Goal: Task Accomplishment & Management: Understand process/instructions

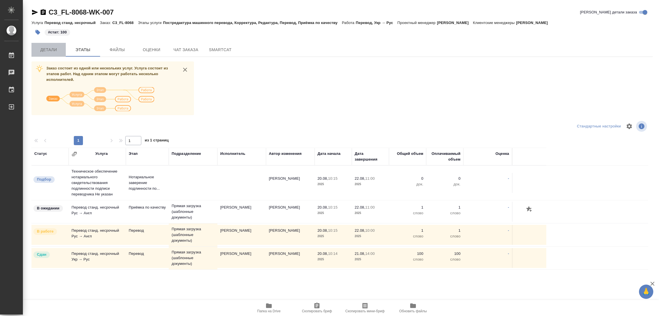
click at [49, 51] on span "Детали" at bounding box center [48, 49] width 27 height 7
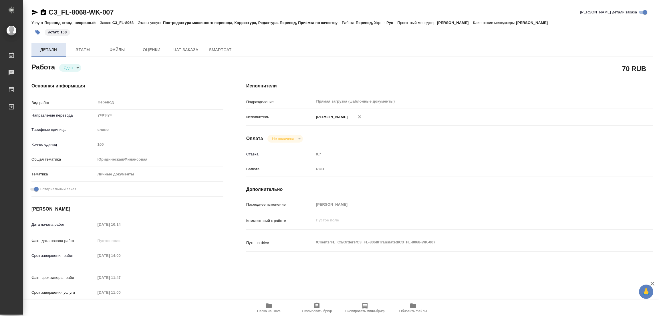
type textarea "x"
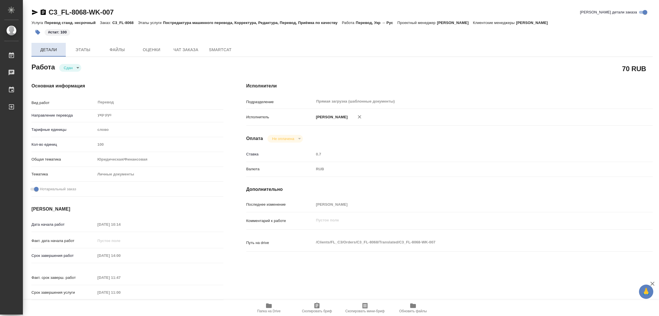
type textarea "x"
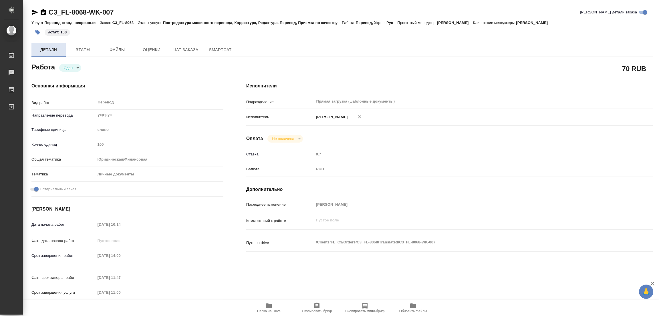
type textarea "x"
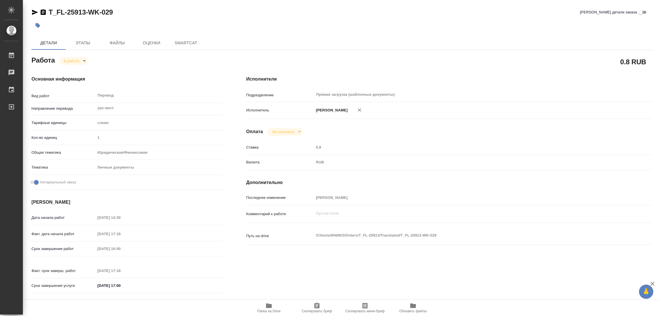
type textarea "x"
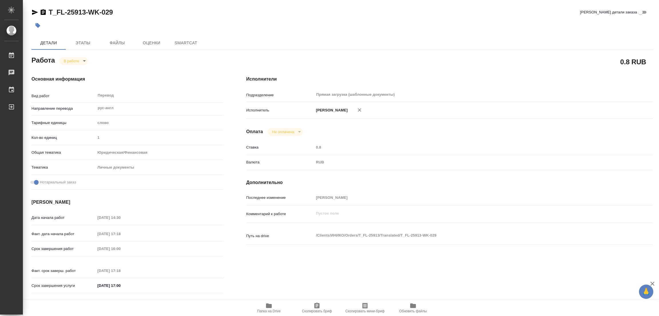
type textarea "x"
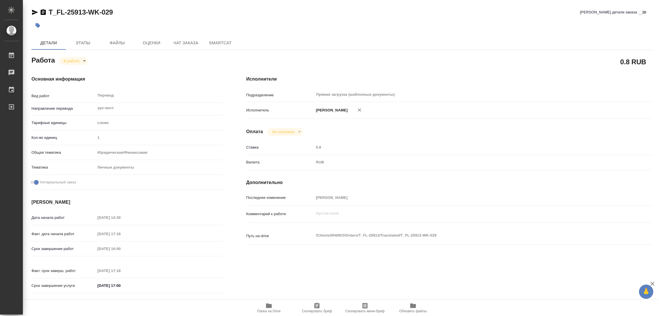
type textarea "x"
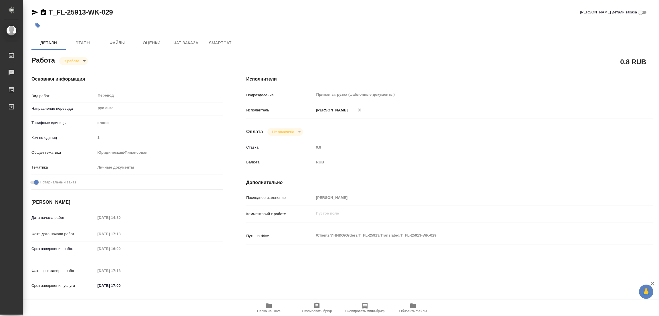
type textarea "x"
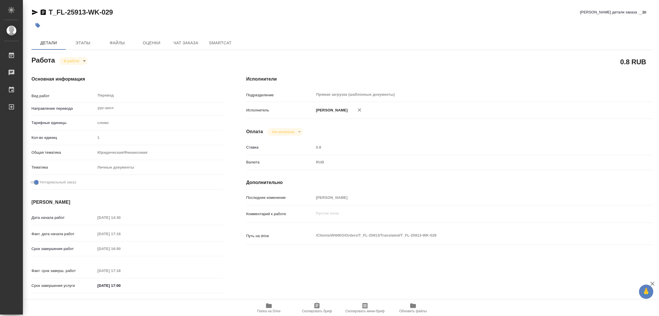
click at [188, 22] on div at bounding box center [238, 25] width 414 height 13
click at [267, 306] on icon "button" at bounding box center [269, 306] width 6 height 5
type textarea "x"
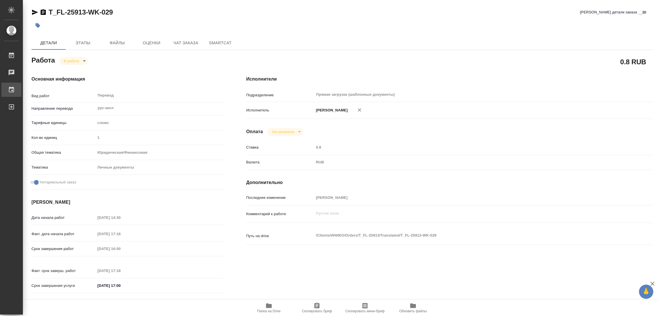
type textarea "x"
drag, startPoint x: 49, startPoint y: 4, endPoint x: 85, endPoint y: 11, distance: 36.6
click at [85, 11] on div "T_FL-25913-WK-029 Кратко детали заказа Детали Этапы Файлы Оценки Чат заказа Sma…" at bounding box center [341, 240] width 627 height 480
copy link "T_FL-25913"
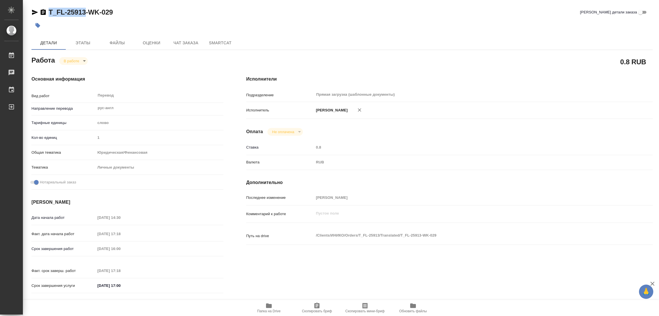
click at [315, 310] on span "Скопировать бриф" at bounding box center [317, 311] width 30 height 4
copy link "T_FL-25913"
click at [75, 249] on div "Срок завершения работ [DATE] 16:00" at bounding box center [127, 249] width 192 height 10
type textarea "x"
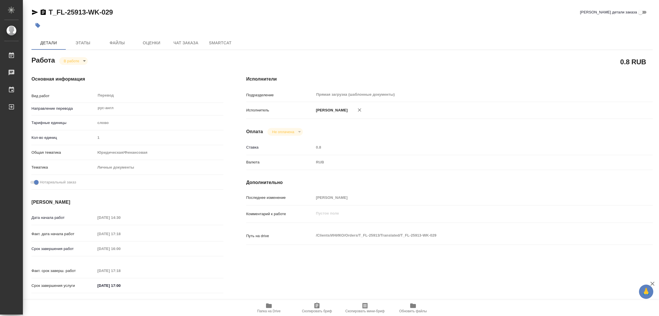
type textarea "x"
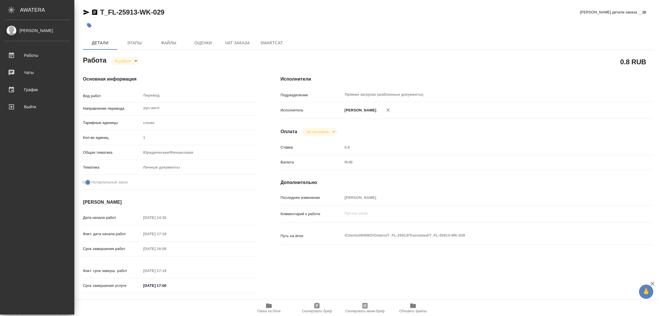
type textarea "x"
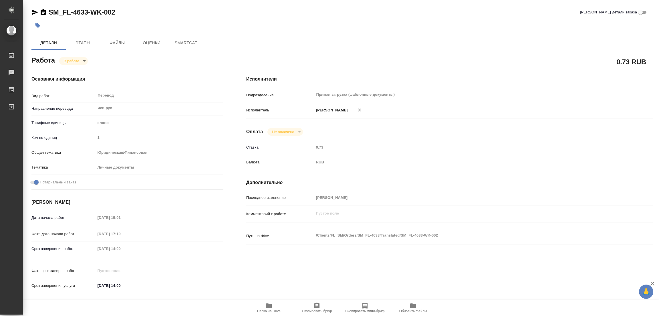
type textarea "x"
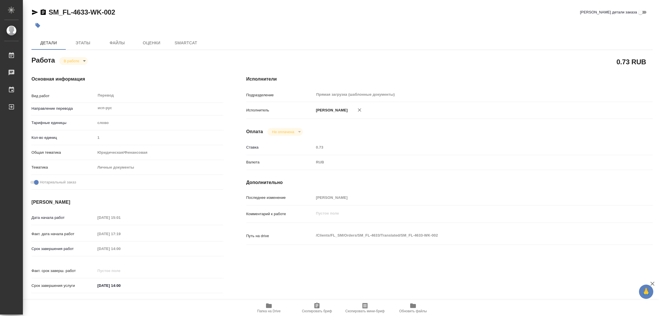
type textarea "x"
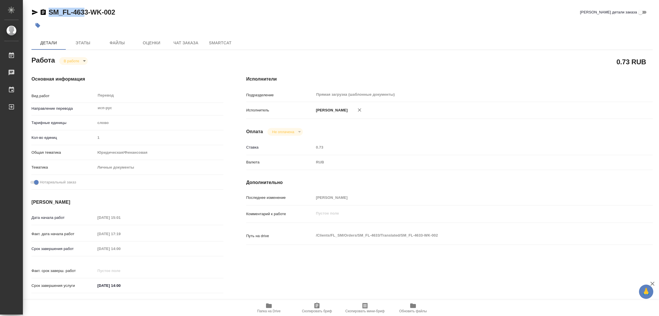
type textarea "x"
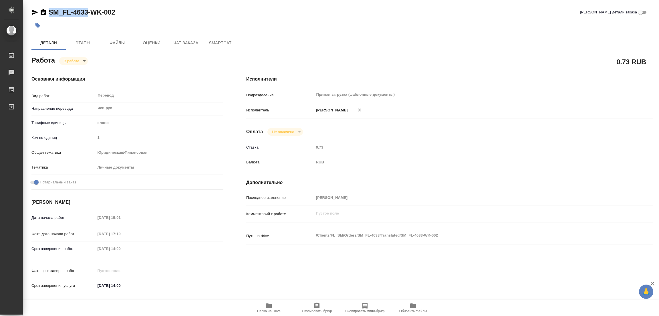
drag, startPoint x: 47, startPoint y: 7, endPoint x: 87, endPoint y: 12, distance: 40.6
click at [87, 12] on div "SM_FL-4633-WK-002 Кратко детали заказа Детали Этапы Файлы Оценки Чат заказа Sma…" at bounding box center [341, 240] width 627 height 480
type textarea "x"
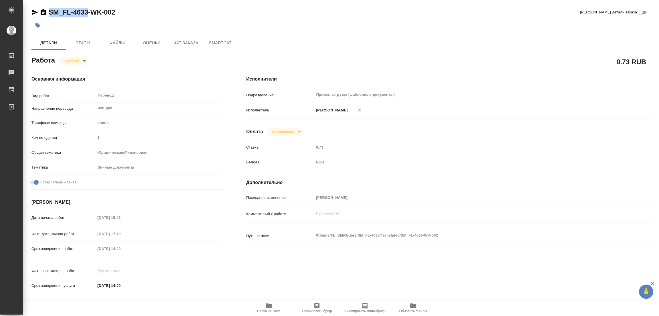
type textarea "x"
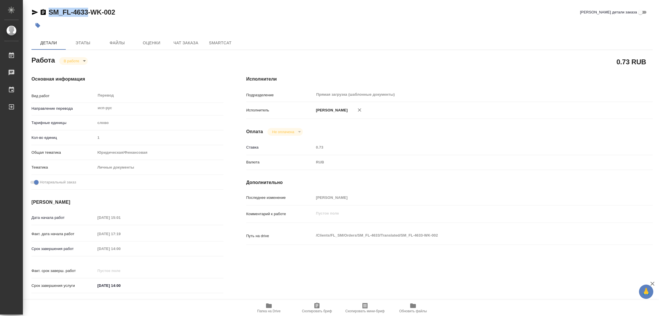
type textarea "x"
click at [312, 309] on span "Скопировать бриф" at bounding box center [316, 307] width 41 height 11
click at [83, 249] on div "Срок завершения работ 22.08.2025 14:00" at bounding box center [127, 249] width 192 height 10
